Goal: Use online tool/utility: Use online tool/utility

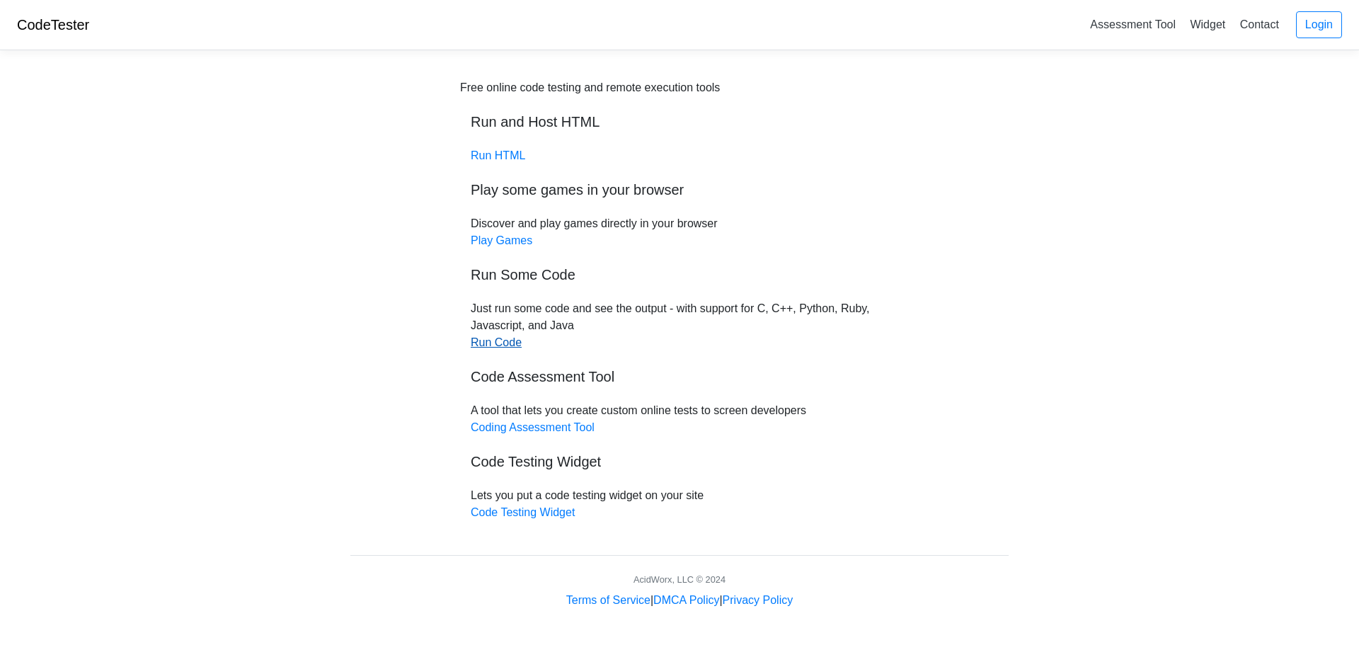
click at [487, 345] on link "Run Code" at bounding box center [496, 342] width 51 height 12
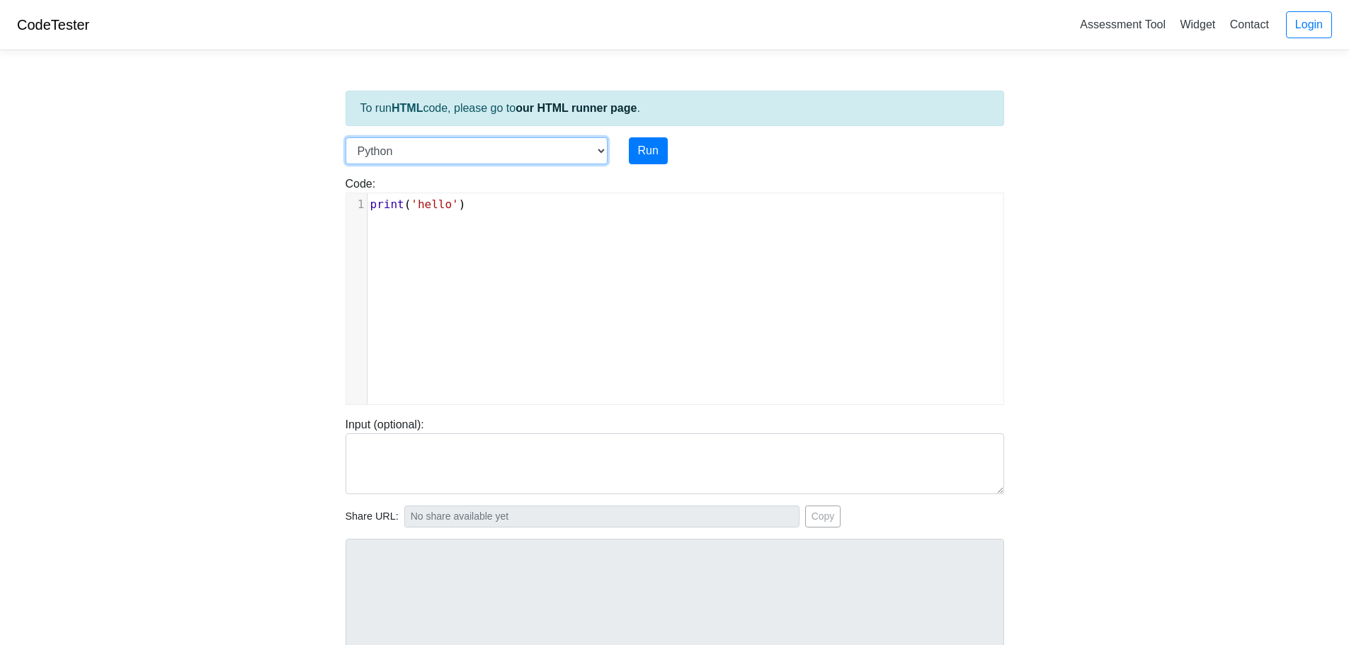
click at [600, 152] on select "C C++ Go Java Javascript Python Ruby" at bounding box center [477, 150] width 262 height 27
select select "c"
click at [346, 137] on select "C C++ Go Java Javascript Python Ruby" at bounding box center [477, 150] width 262 height 27
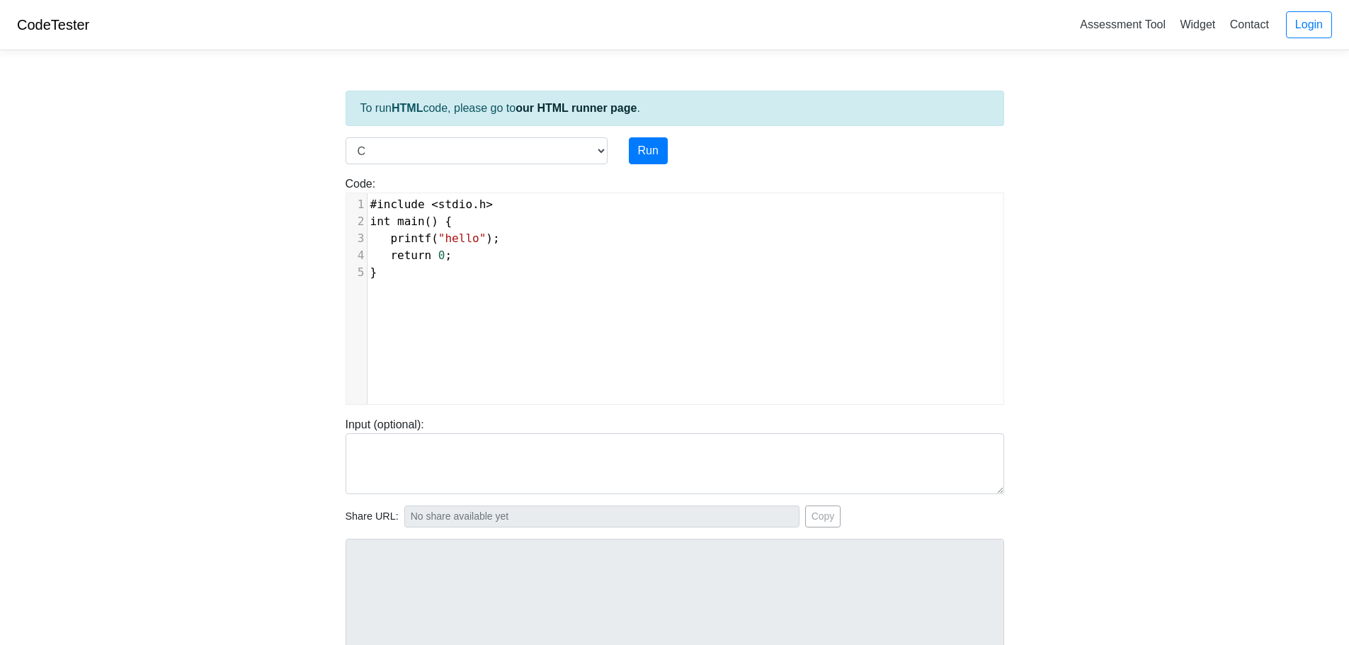
scroll to position [6, 0]
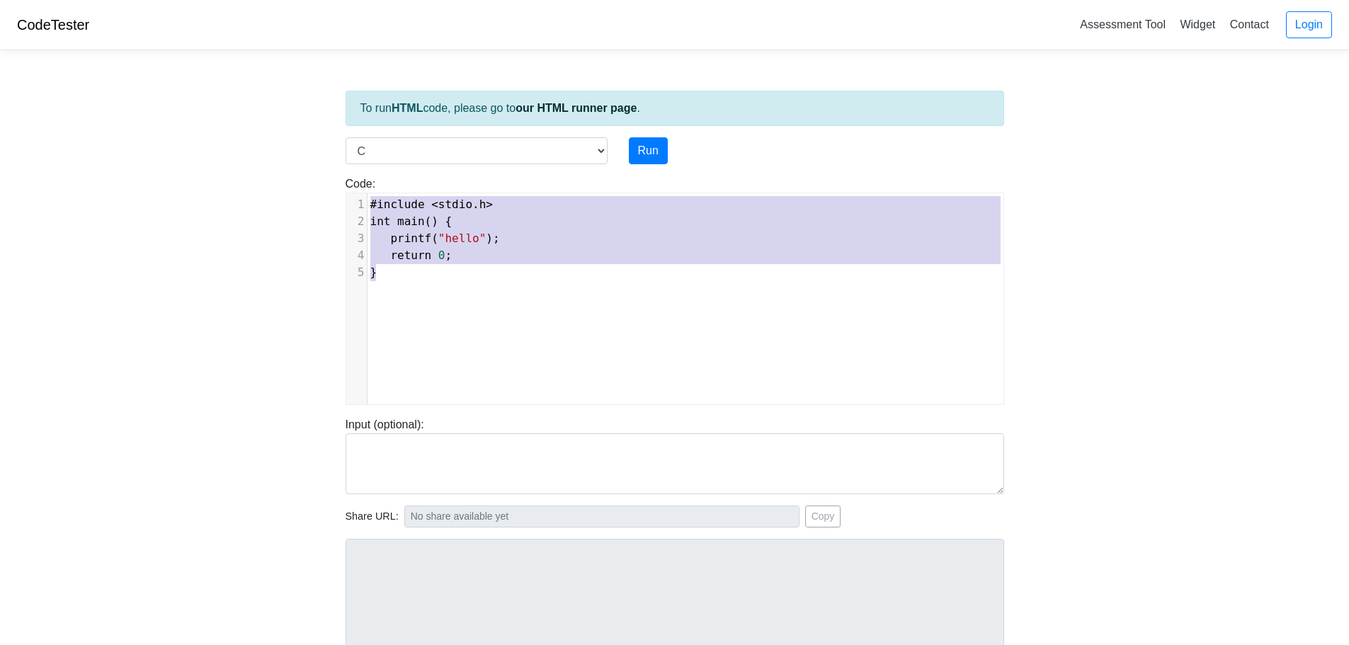
drag, startPoint x: 392, startPoint y: 273, endPoint x: 345, endPoint y: 205, distance: 82.9
click at [346, 205] on div "#include <stdio.h> int main() { printf("hello"); return 0; } x 1 #include < std…" at bounding box center [675, 299] width 658 height 212
type textarea "​#include <stdio.h> int main() { printf("hello"); return 0; }"
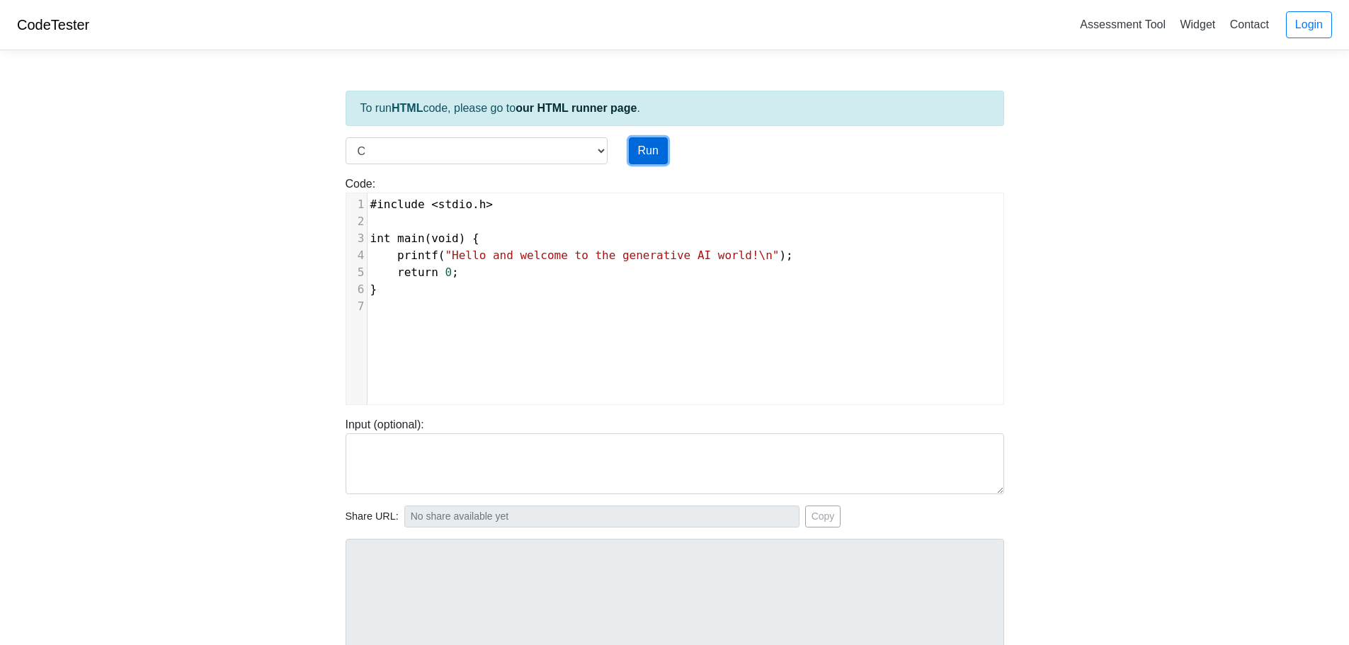
click at [644, 148] on button "Run" at bounding box center [648, 150] width 39 height 27
type input "[URL][DOMAIN_NAME]"
type textarea "Stdout: Hello and welcome to the generative AI world!"
